Goal: Book appointment/travel/reservation

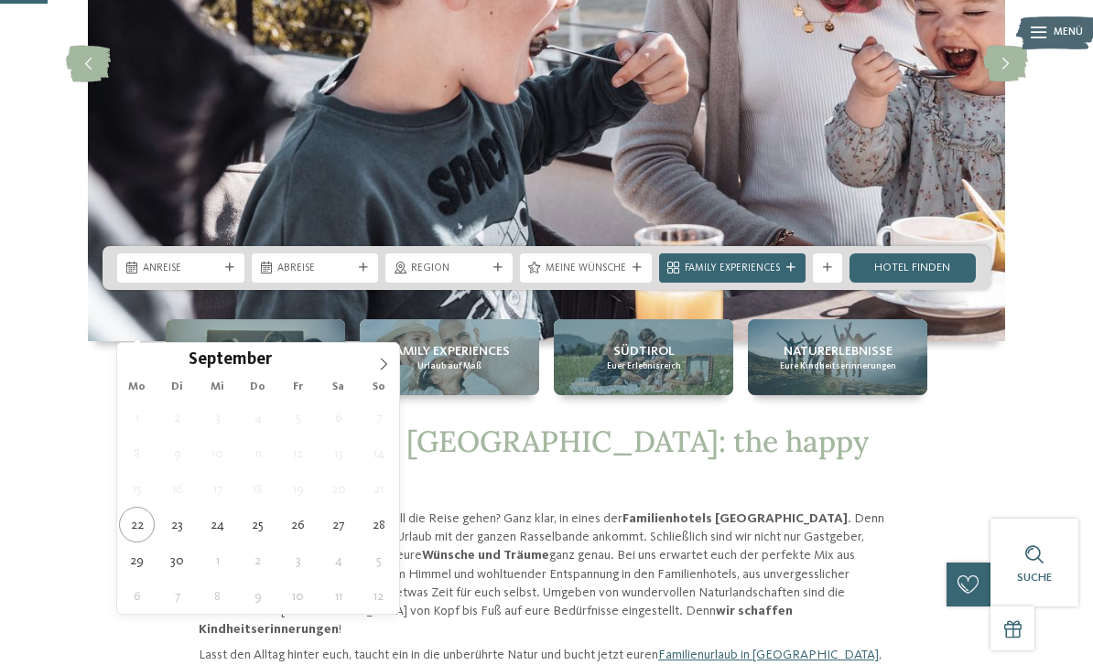
click at [382, 366] on icon at bounding box center [383, 364] width 13 height 13
click at [383, 360] on icon at bounding box center [383, 364] width 13 height 13
click at [379, 367] on icon at bounding box center [383, 364] width 13 height 13
click at [384, 363] on icon at bounding box center [384, 364] width 6 height 12
type input "****"
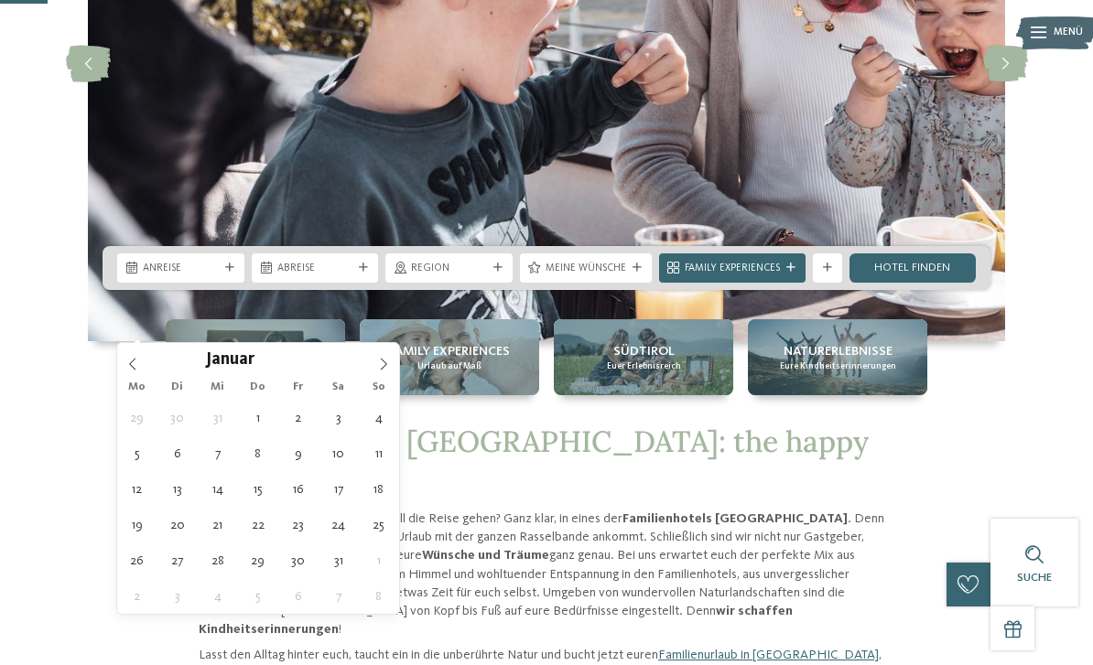
click at [384, 366] on icon at bounding box center [383, 364] width 13 height 13
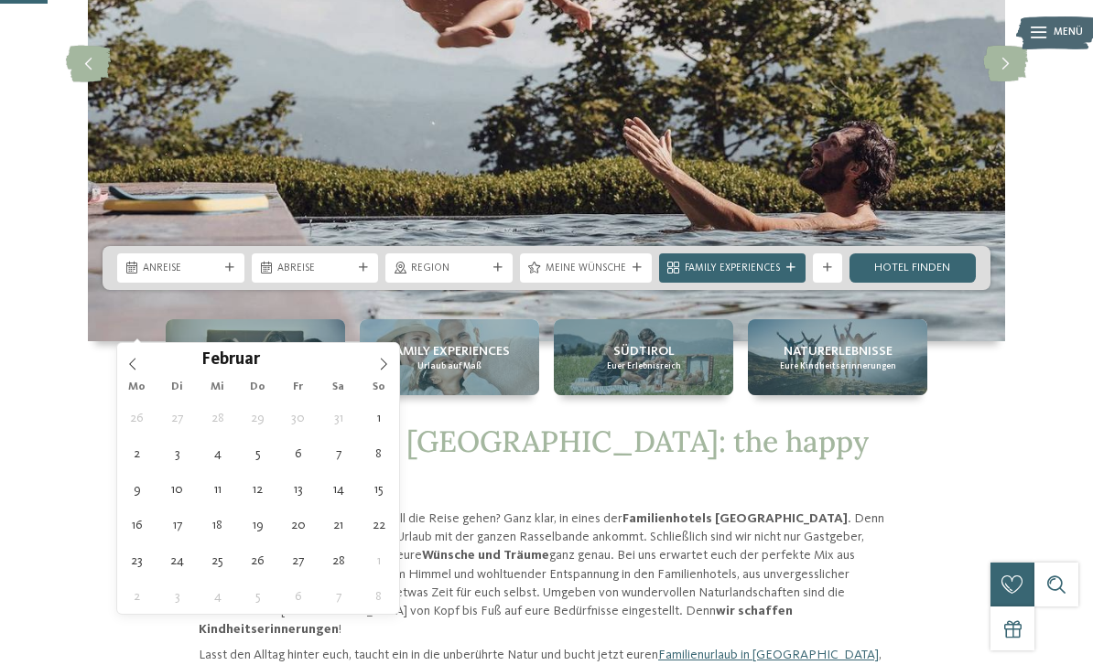
click at [385, 371] on icon at bounding box center [383, 364] width 13 height 13
click at [383, 373] on span at bounding box center [383, 358] width 31 height 31
click at [386, 363] on icon at bounding box center [383, 364] width 13 height 13
click at [383, 365] on icon at bounding box center [383, 364] width 13 height 13
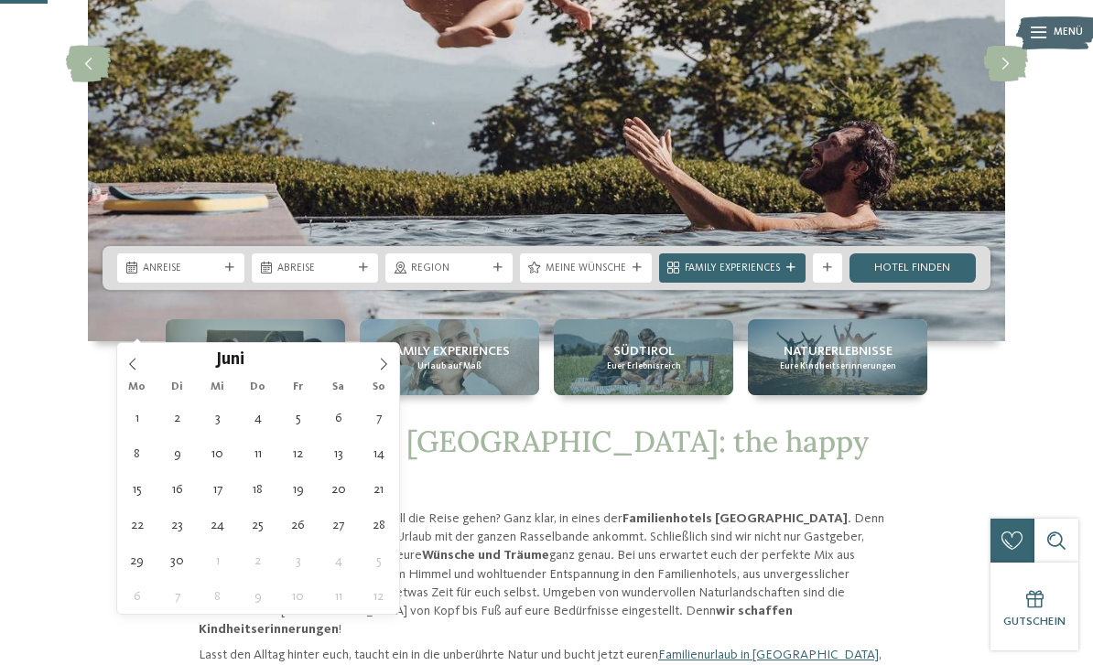
click at [388, 362] on icon at bounding box center [383, 364] width 13 height 13
type div "[DATE]"
type input "****"
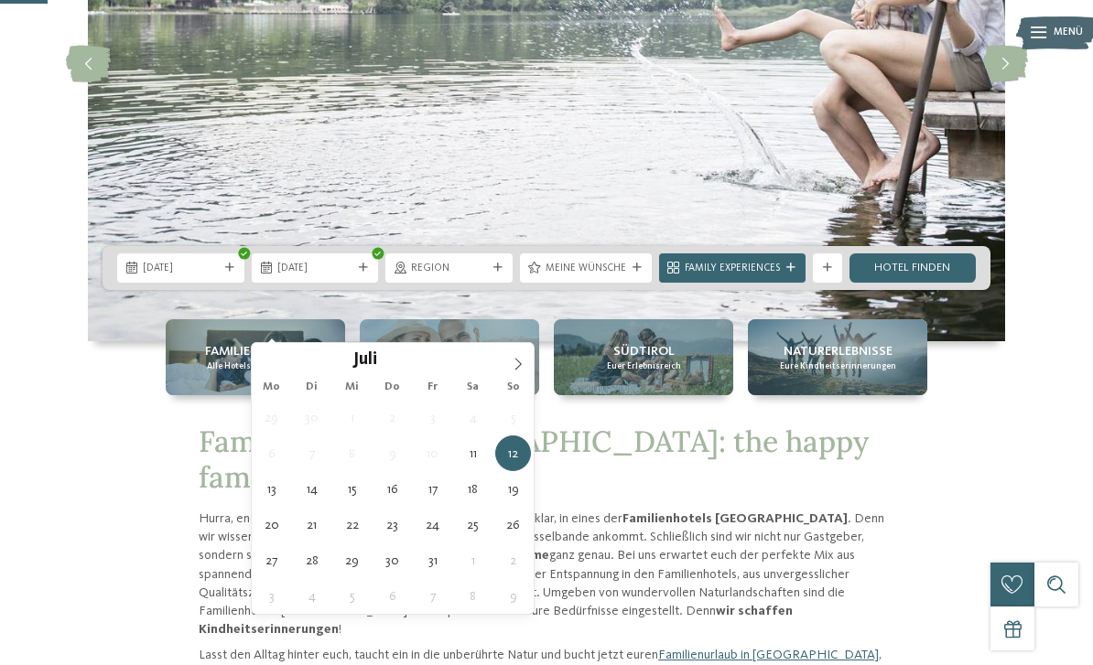
type div "[DATE]"
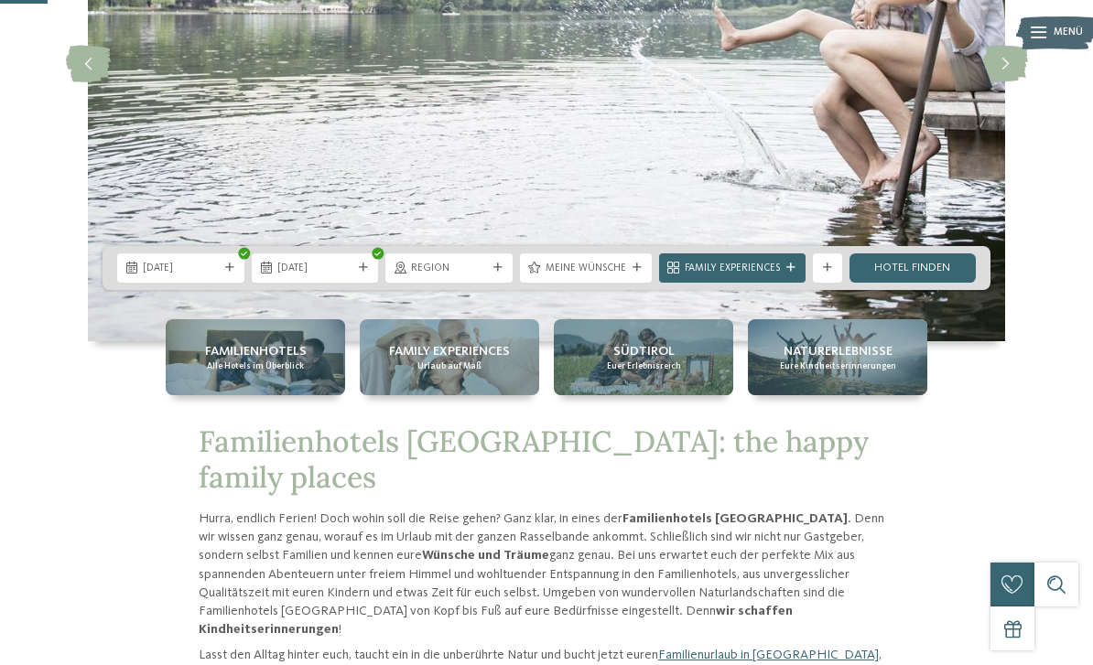
click at [475, 276] on span "Region" at bounding box center [449, 269] width 76 height 15
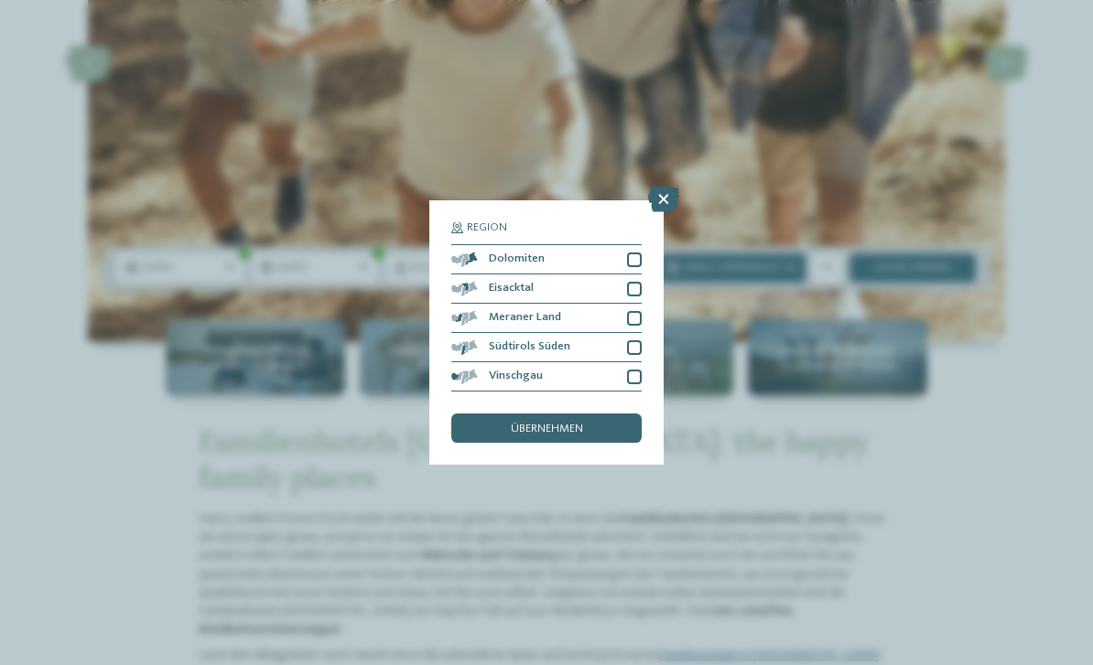
click at [663, 187] on icon at bounding box center [663, 200] width 31 height 26
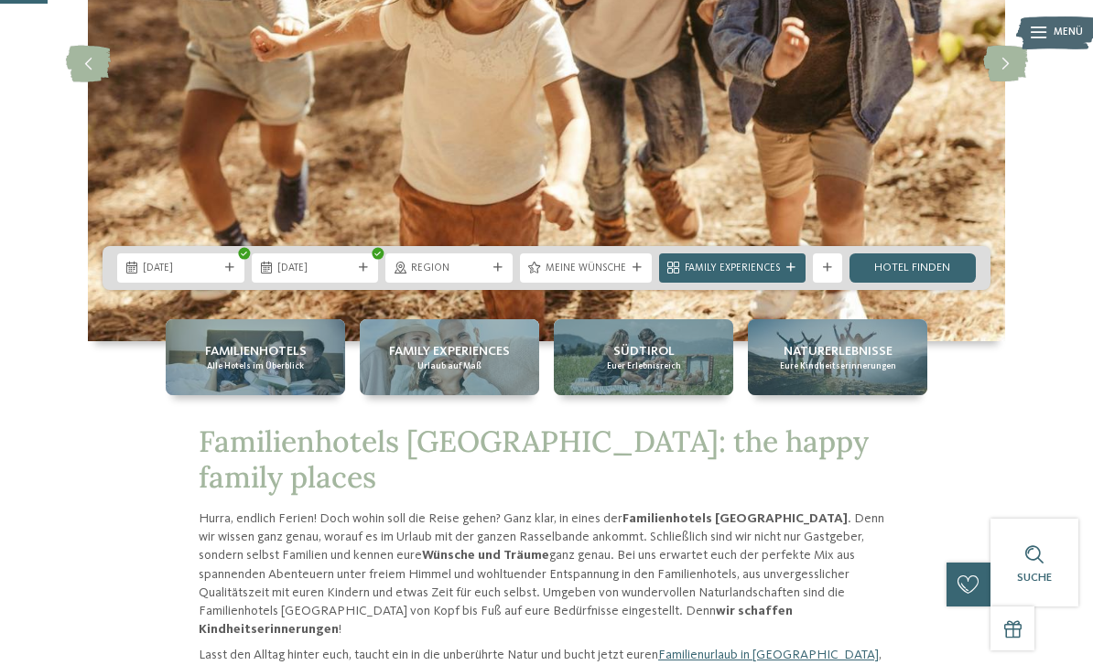
click at [617, 276] on span "Meine Wünsche" at bounding box center [585, 269] width 81 height 15
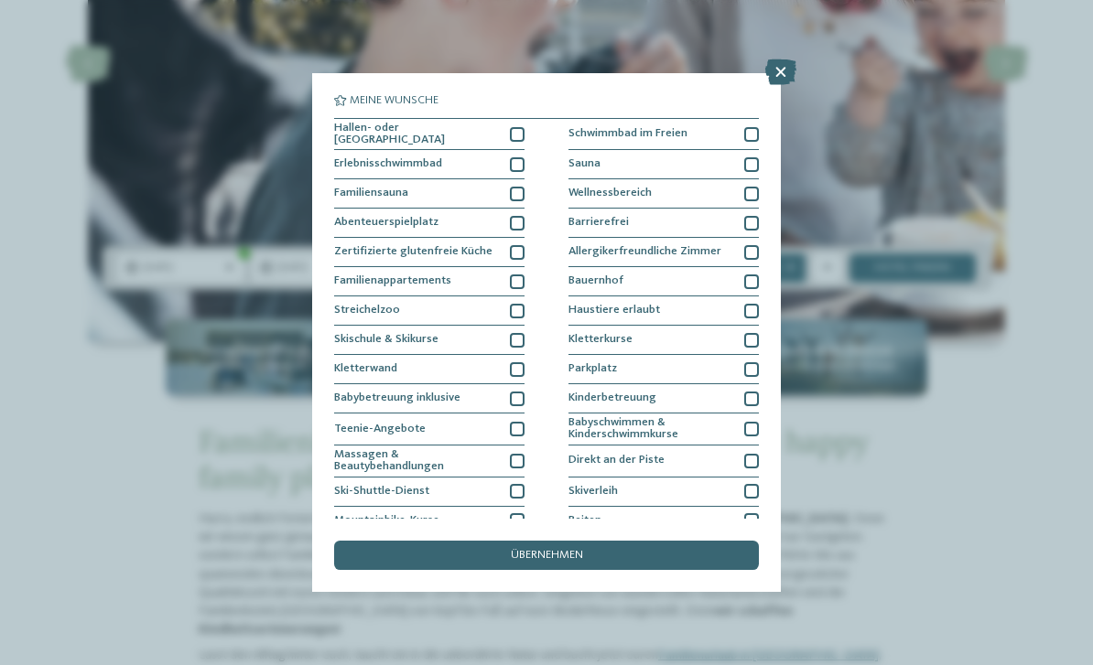
click at [745, 128] on div at bounding box center [751, 134] width 15 height 15
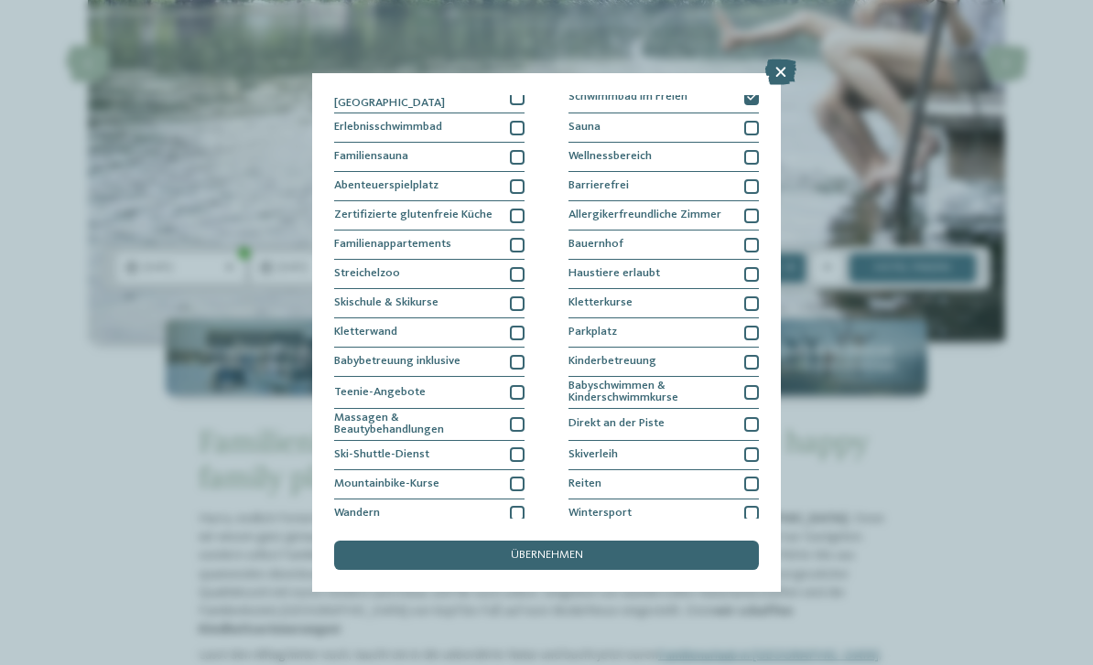
scroll to position [39, 0]
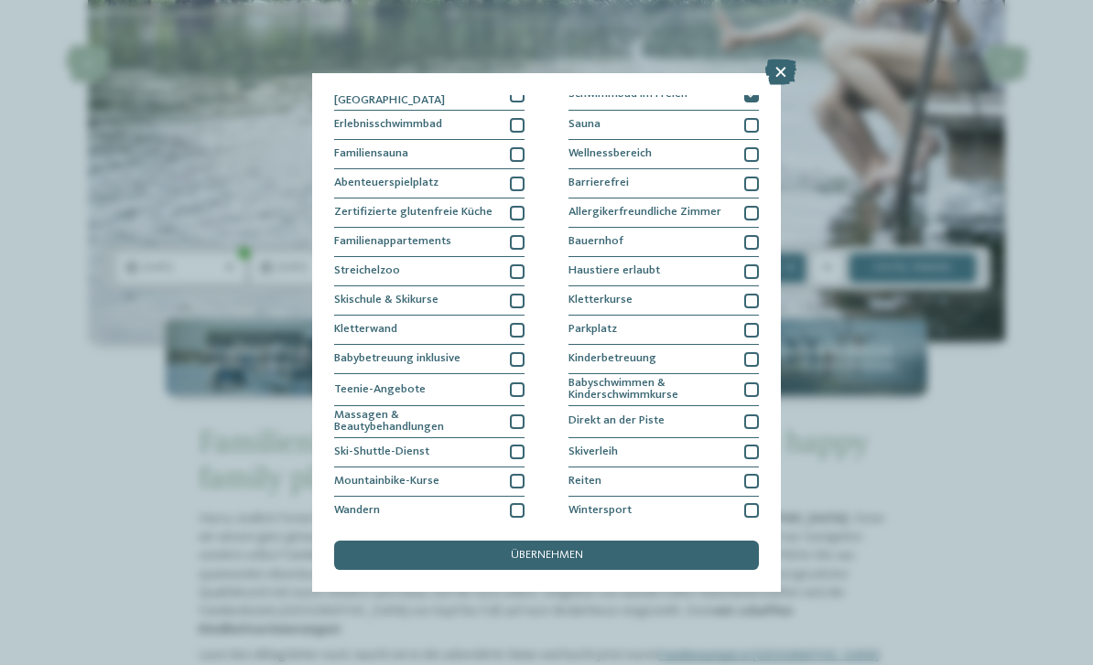
click at [757, 323] on div at bounding box center [751, 330] width 15 height 15
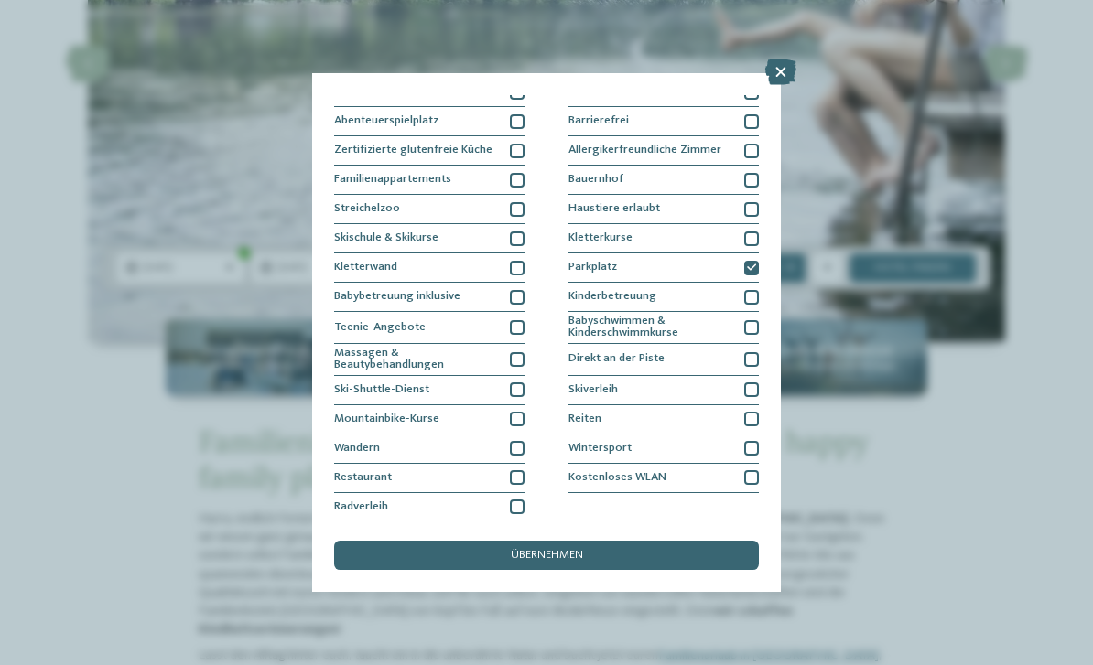
scroll to position [103, 0]
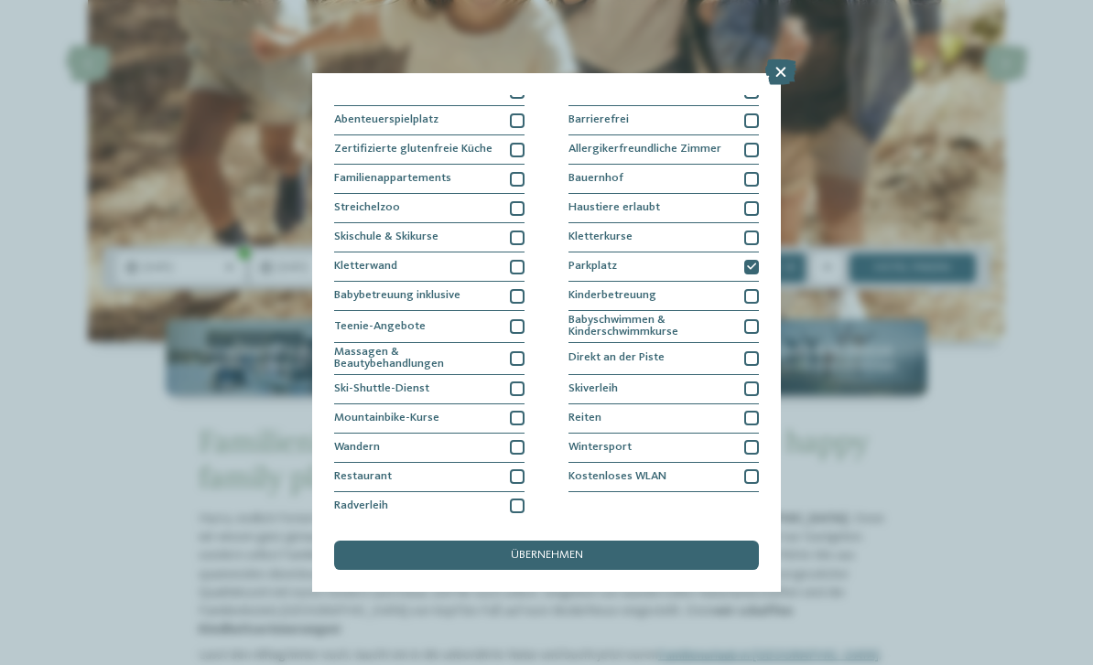
click at [676, 541] on div "übernehmen" at bounding box center [546, 555] width 425 height 29
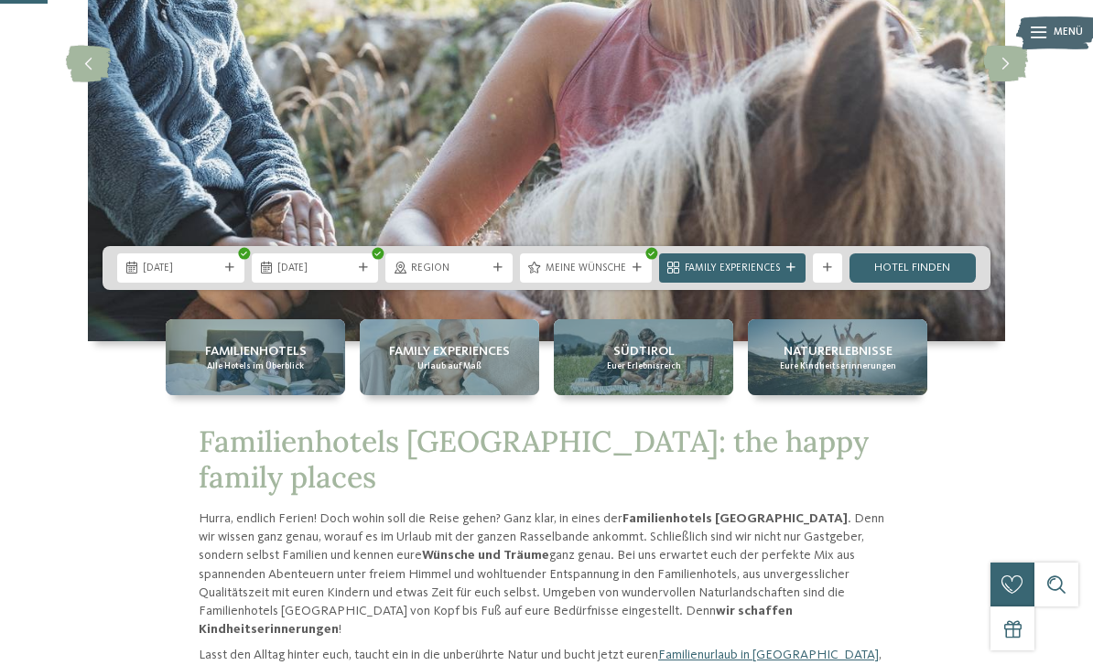
click at [939, 283] on link "Hotel finden" at bounding box center [912, 268] width 127 height 29
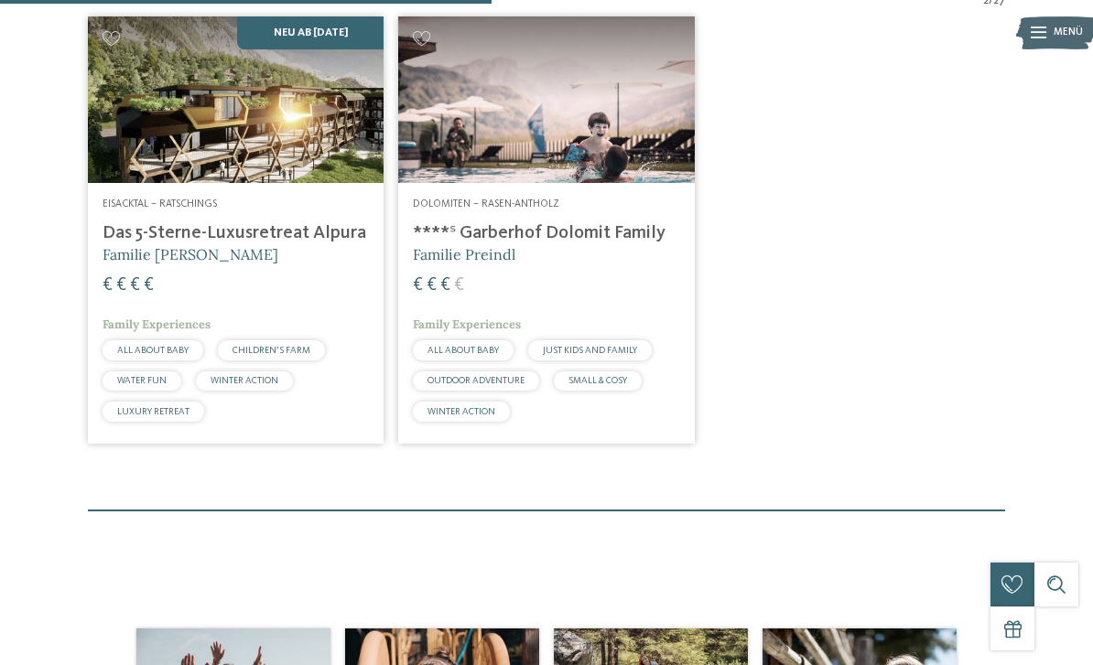
scroll to position [510, 0]
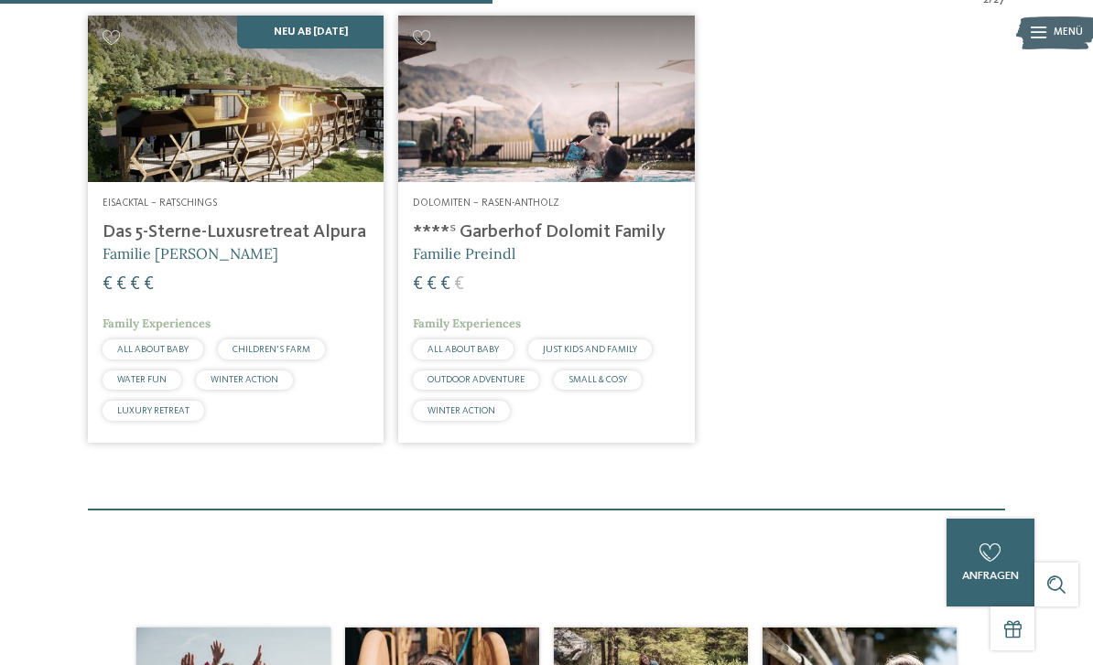
click at [637, 297] on div "€ € € €" at bounding box center [546, 285] width 266 height 25
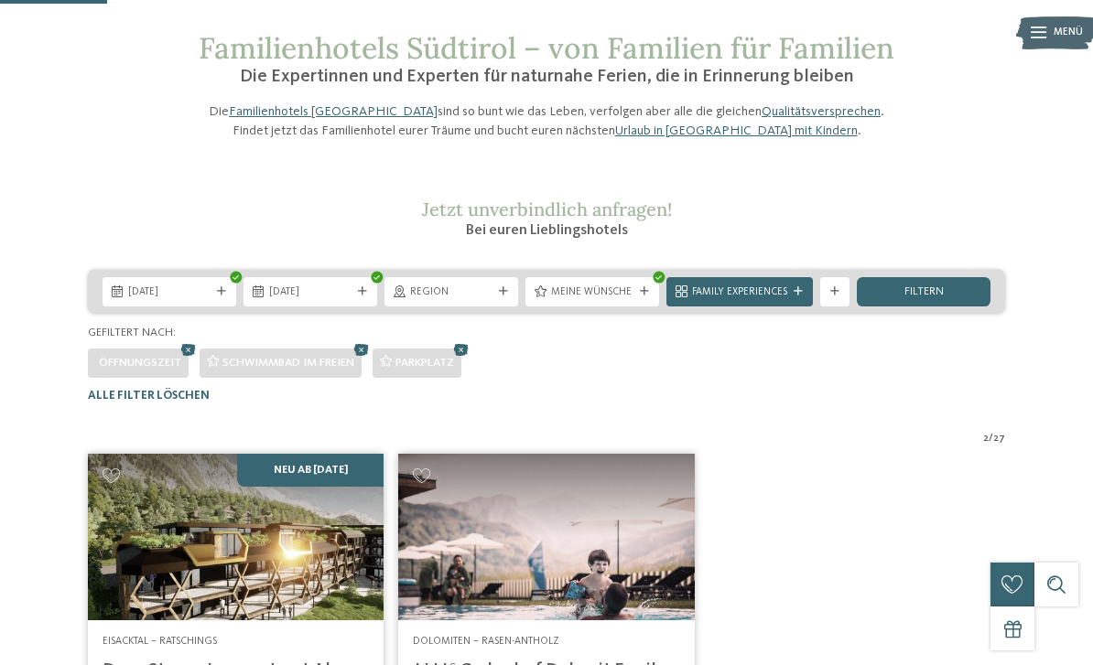
scroll to position [33, 0]
